Goal: Browse casually: Explore the website without a specific task or goal

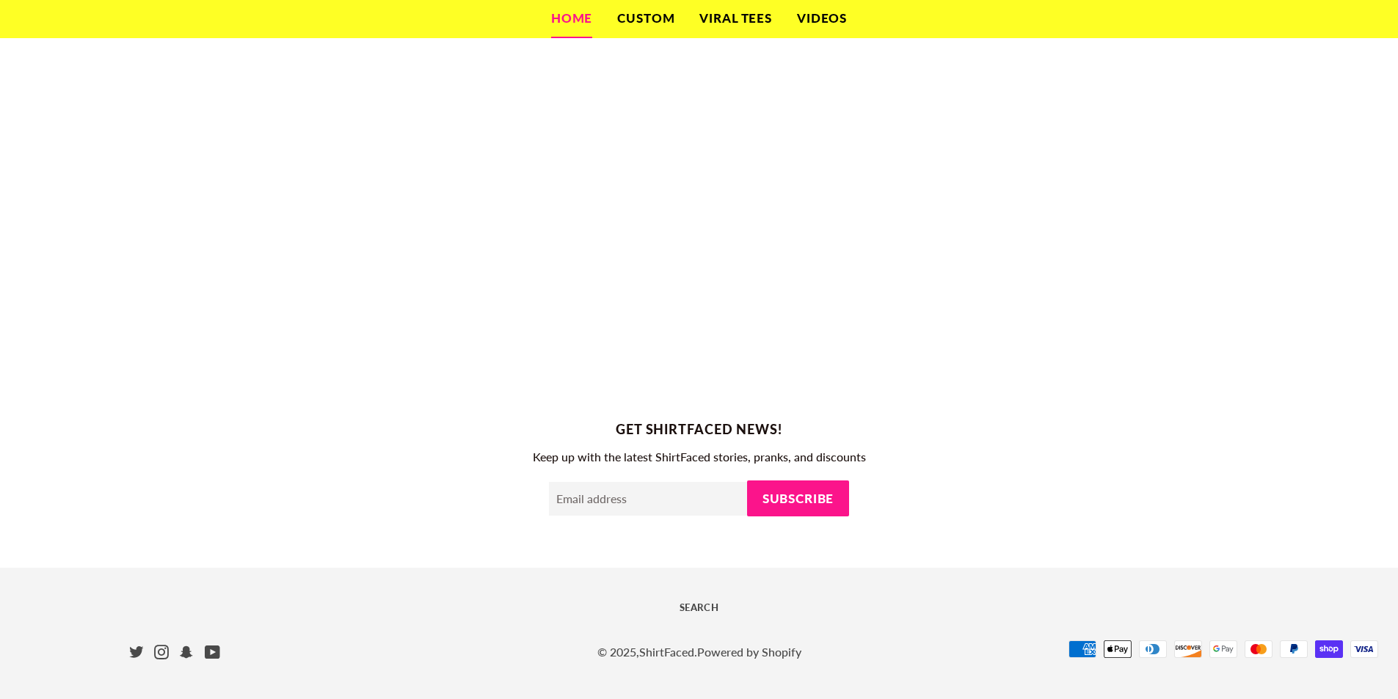
scroll to position [1031, 0]
click at [633, 467] on div "Get ShirtFaced news! Keep up with the latest ShirtFaced stories, pranks, and di…" at bounding box center [699, 470] width 1398 height 103
click at [627, 491] on input "Email address" at bounding box center [648, 498] width 198 height 34
click at [645, 461] on p "Keep up with the latest ShirtFaced stories, pranks, and discounts" at bounding box center [699, 455] width 1398 height 19
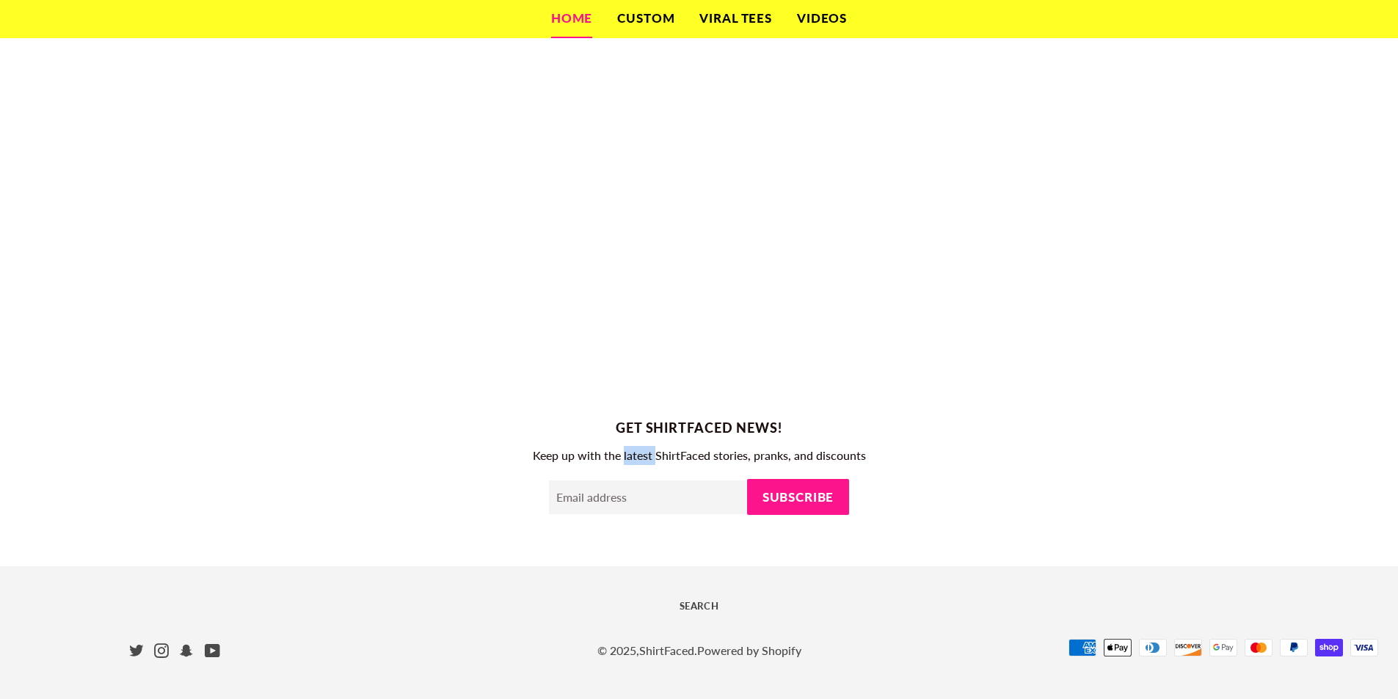
click at [645, 461] on p "Keep up with the latest ShirtFaced stories, pranks, and discounts" at bounding box center [699, 455] width 1398 height 19
click at [709, 429] on h2 "Get ShirtFaced news!" at bounding box center [699, 428] width 1398 height 18
click at [692, 426] on h2 "Get ShirtFaced news!" at bounding box center [699, 428] width 1398 height 18
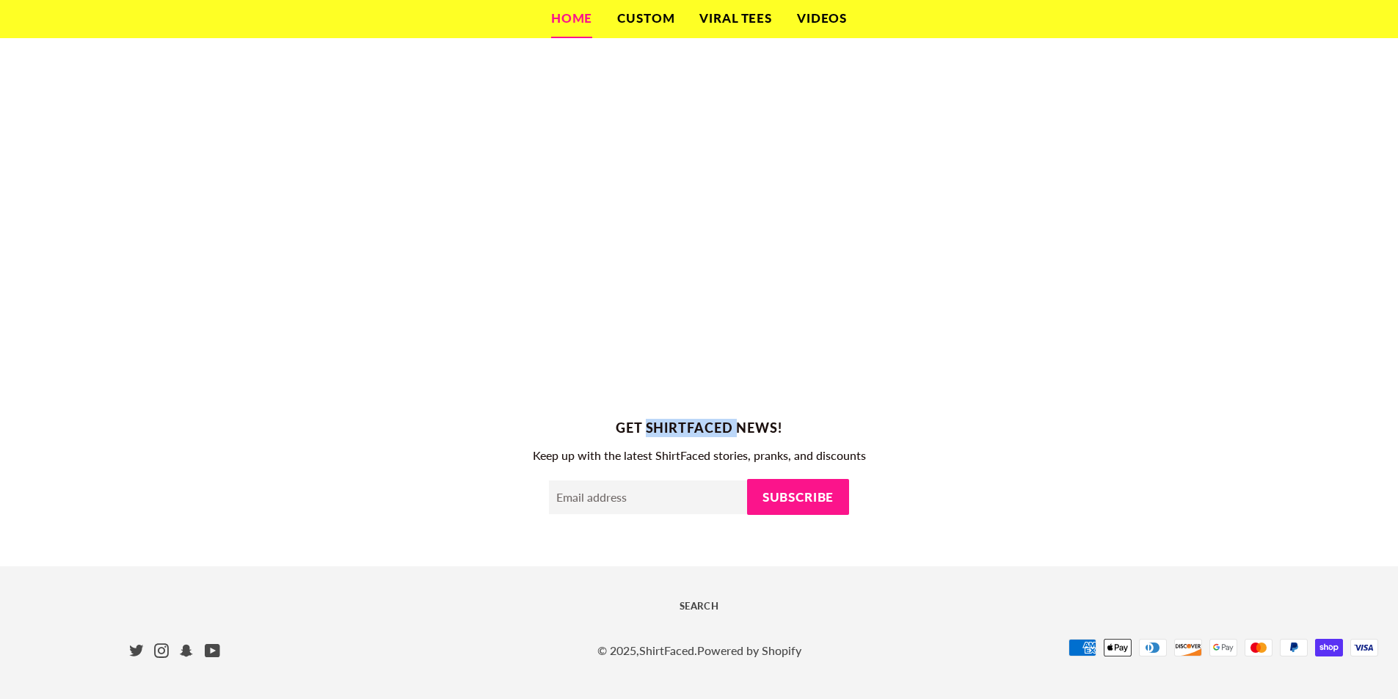
click at [692, 426] on h2 "Get ShirtFaced news!" at bounding box center [699, 428] width 1398 height 18
click at [689, 482] on input "Email address" at bounding box center [648, 498] width 198 height 34
click at [689, 470] on div "Get ShirtFaced news! Keep up with the latest ShirtFaced stories, pranks, and di…" at bounding box center [699, 470] width 1398 height 103
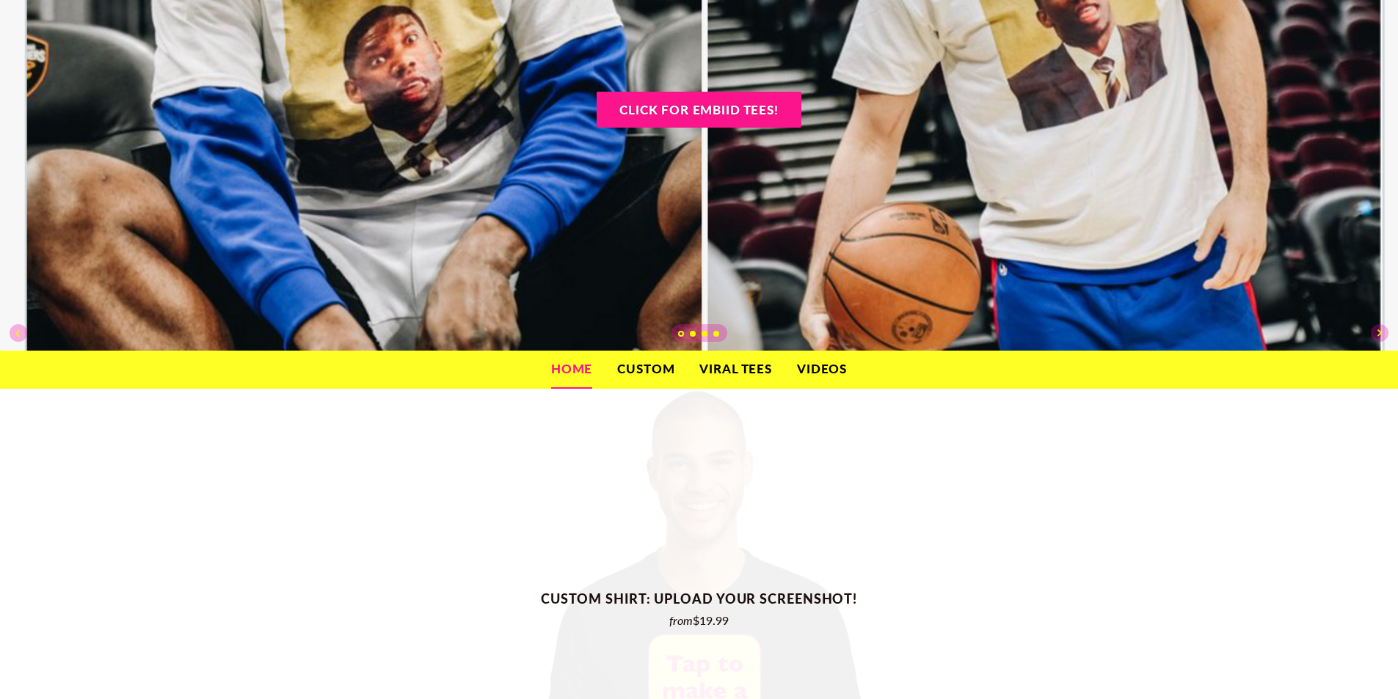
scroll to position [0, 0]
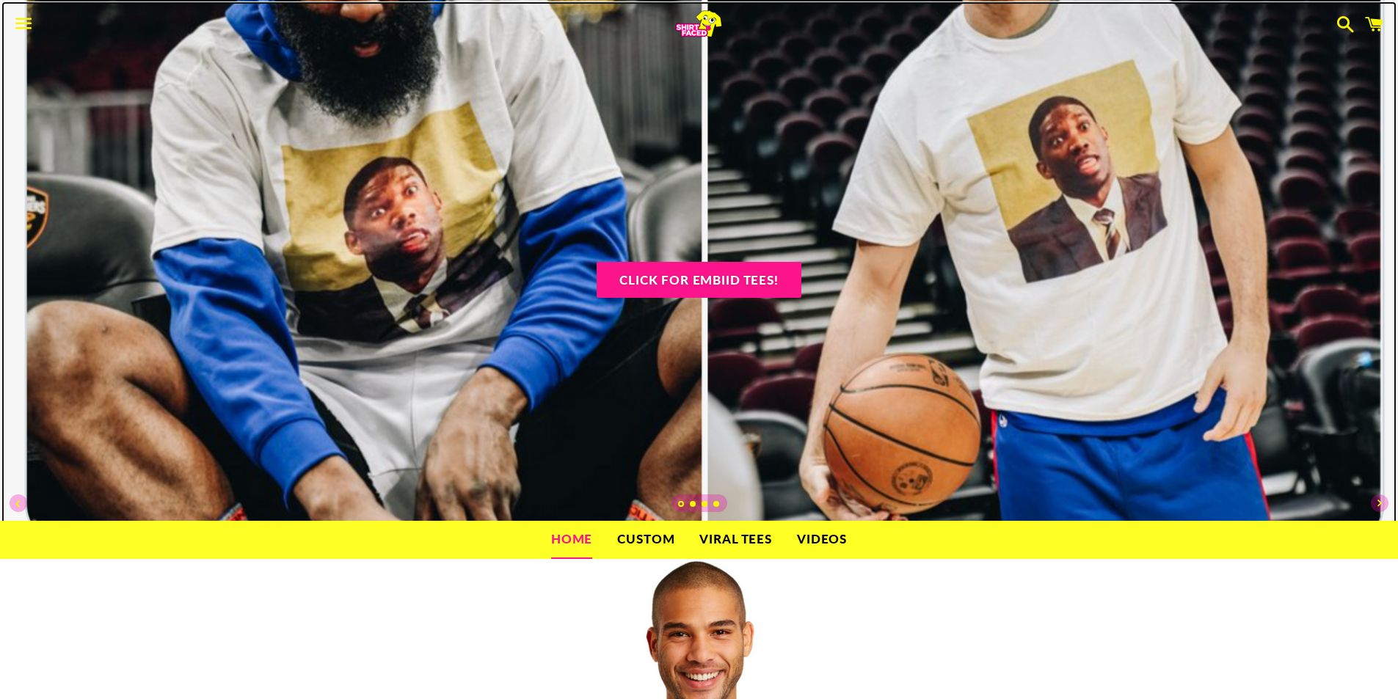
click at [716, 500] on ul "slideshow" at bounding box center [699, 504] width 56 height 18
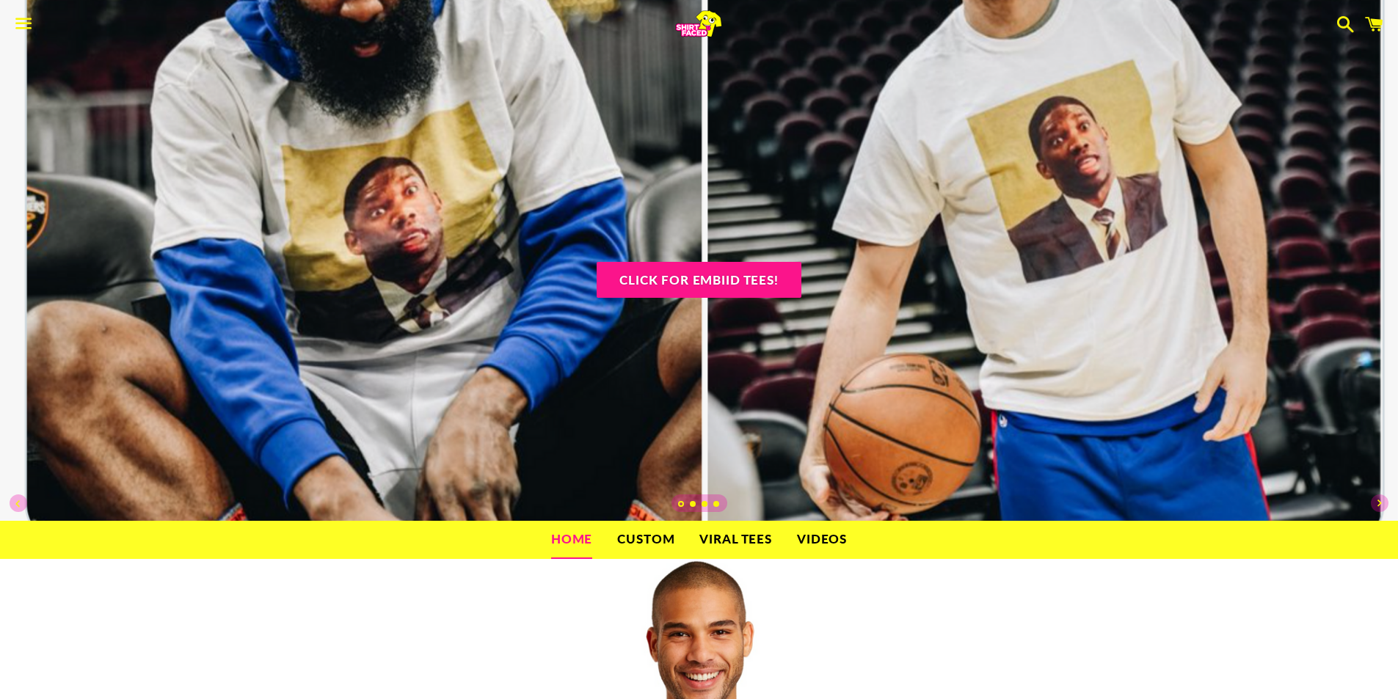
click at [714, 502] on link "Load slide 4" at bounding box center [716, 505] width 7 height 7
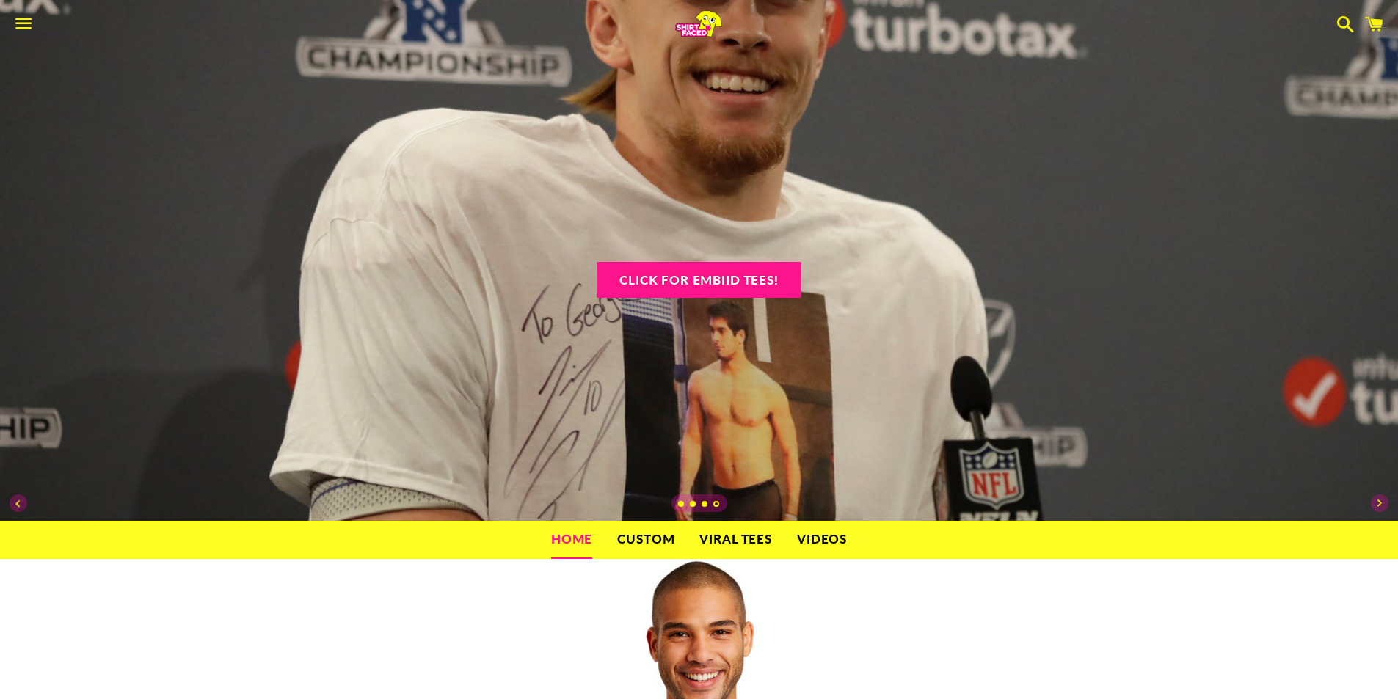
click at [703, 505] on link "Load slide 3" at bounding box center [705, 505] width 7 height 7
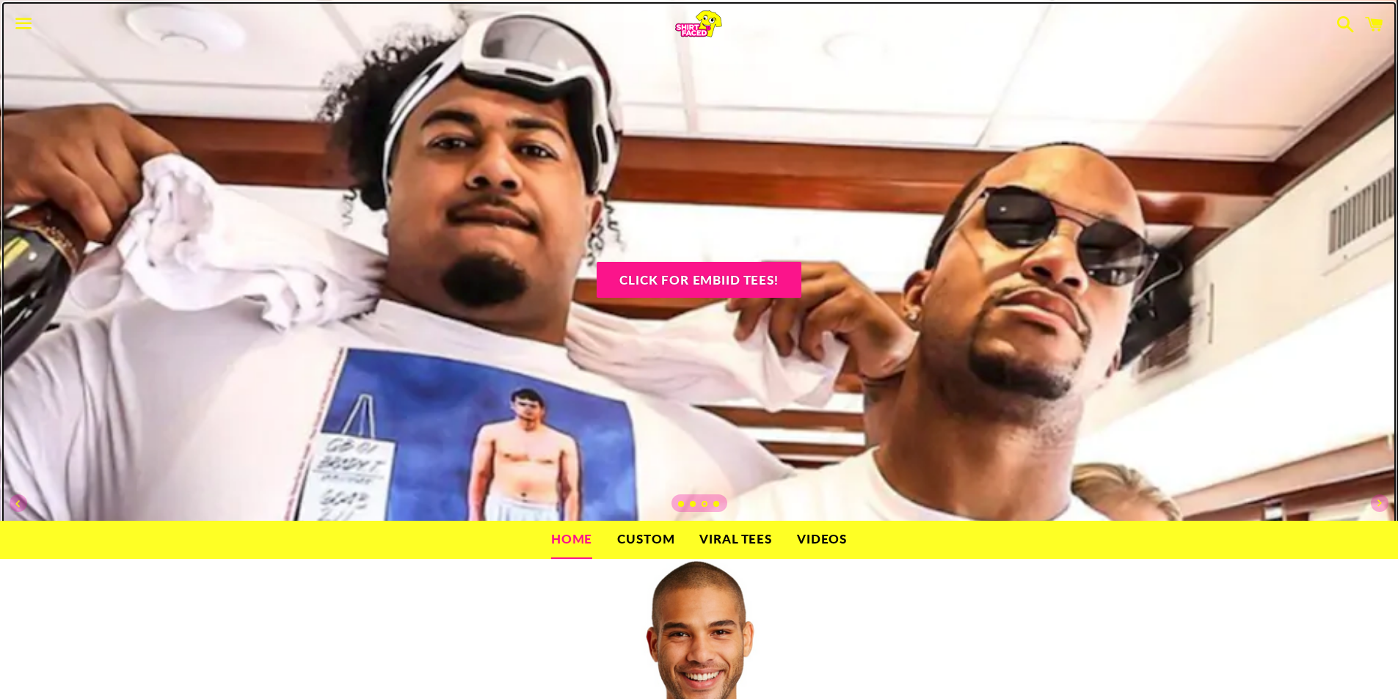
click at [697, 504] on ul "slideshow" at bounding box center [699, 504] width 56 height 18
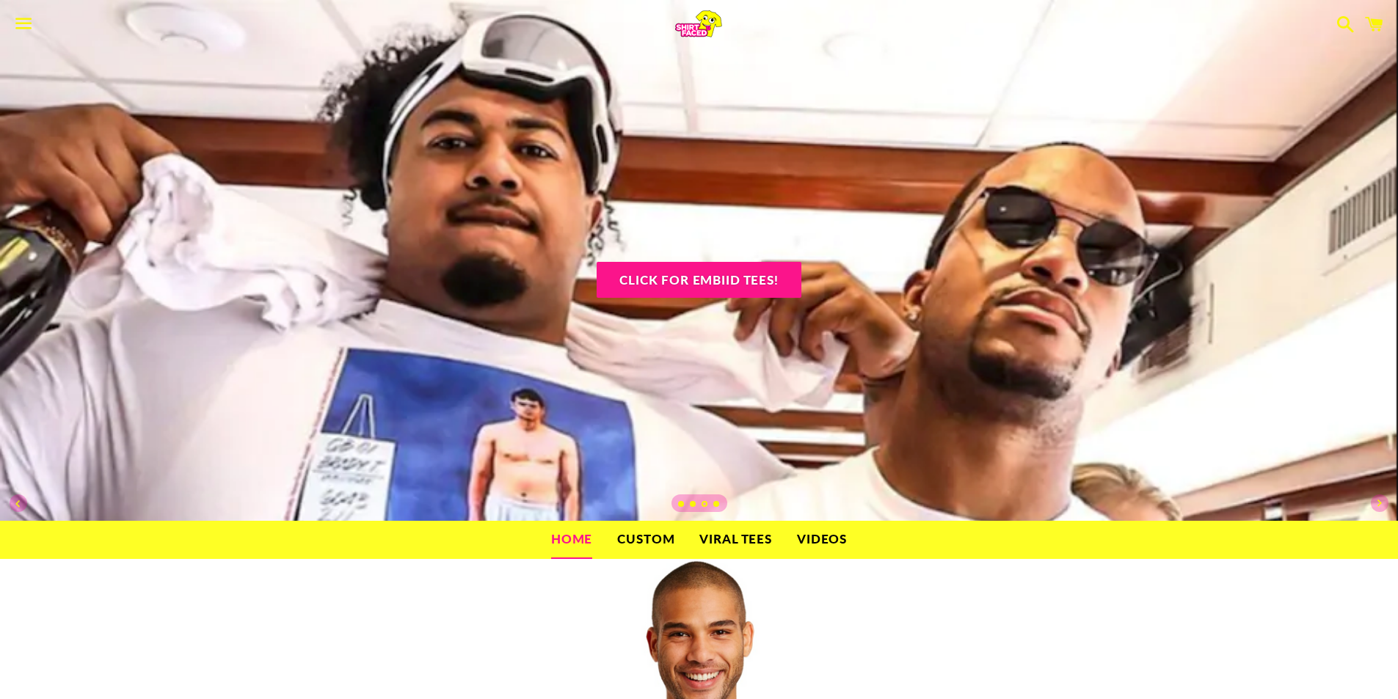
click at [691, 504] on link "Load slide 2" at bounding box center [693, 505] width 7 height 7
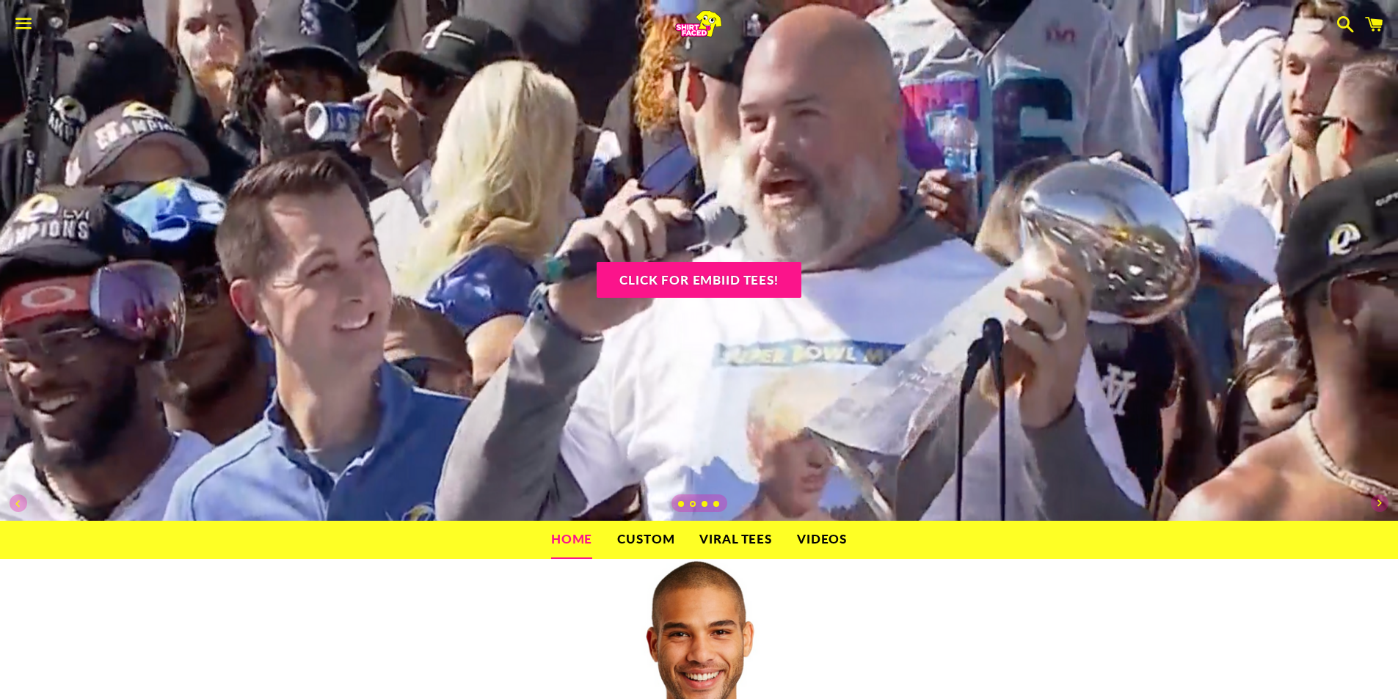
click at [680, 502] on link "Load slide 1" at bounding box center [681, 505] width 7 height 7
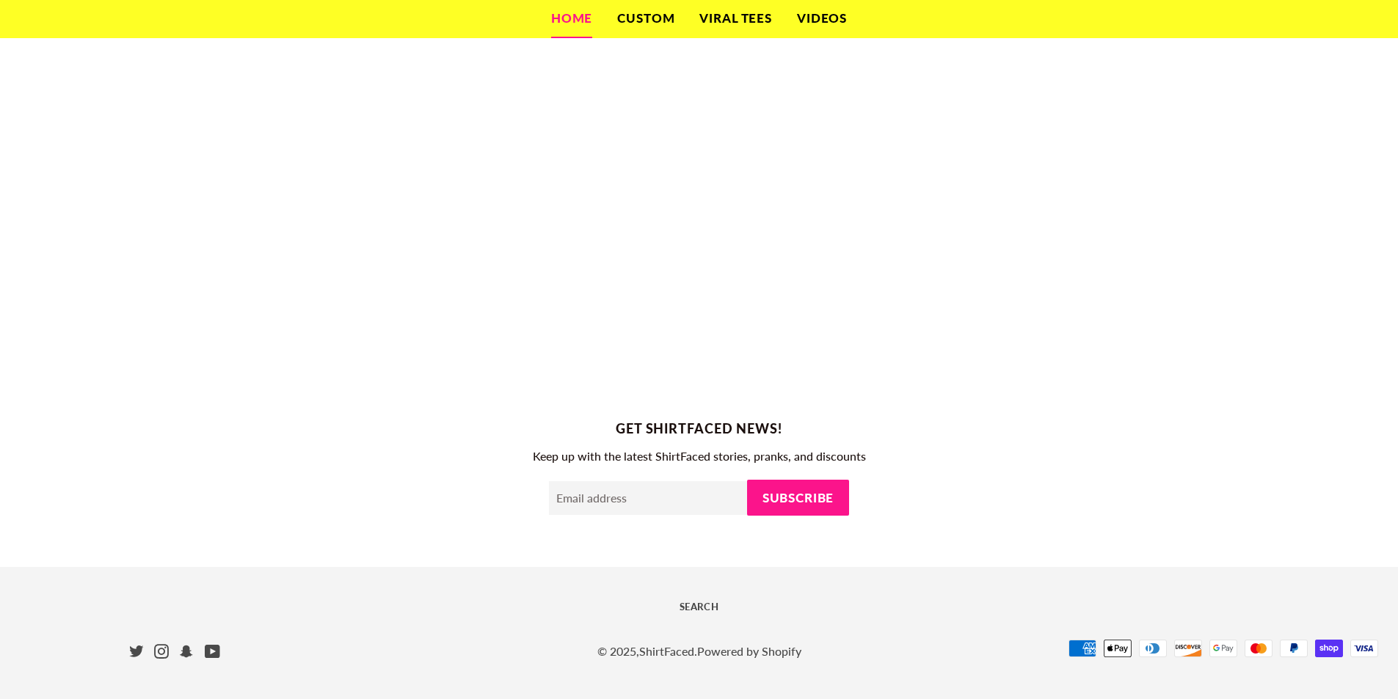
scroll to position [1031, 0]
